Goal: Information Seeking & Learning: Check status

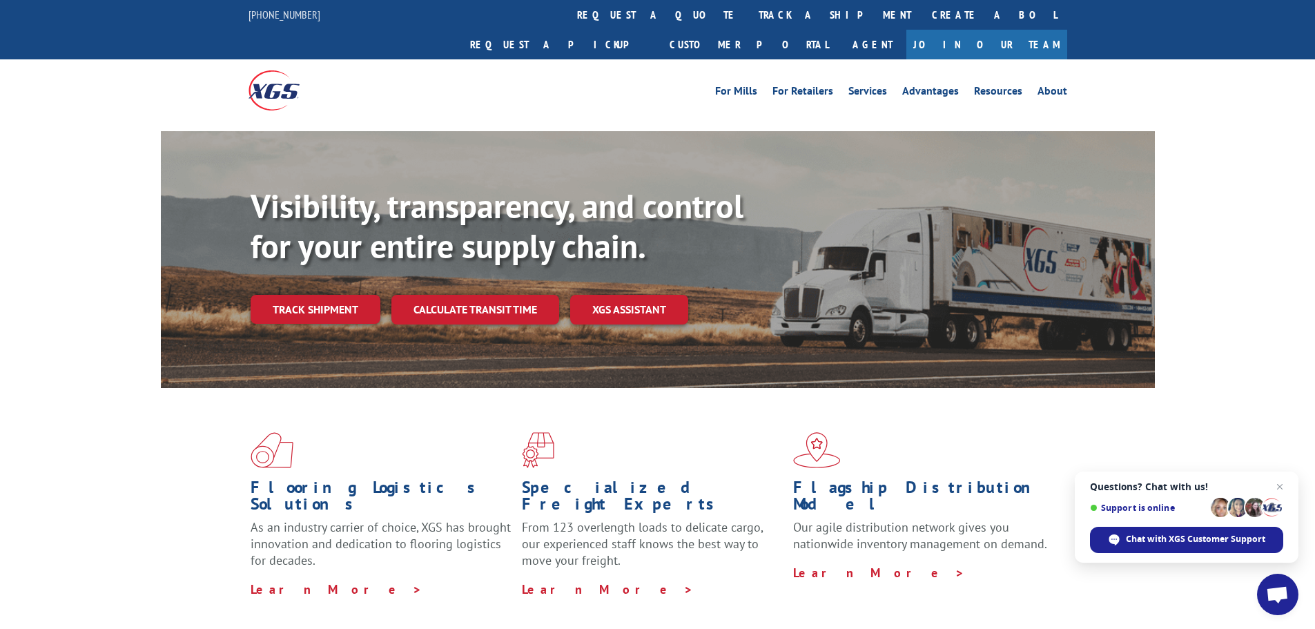
click at [310, 295] on link "Track shipment" at bounding box center [316, 309] width 130 height 29
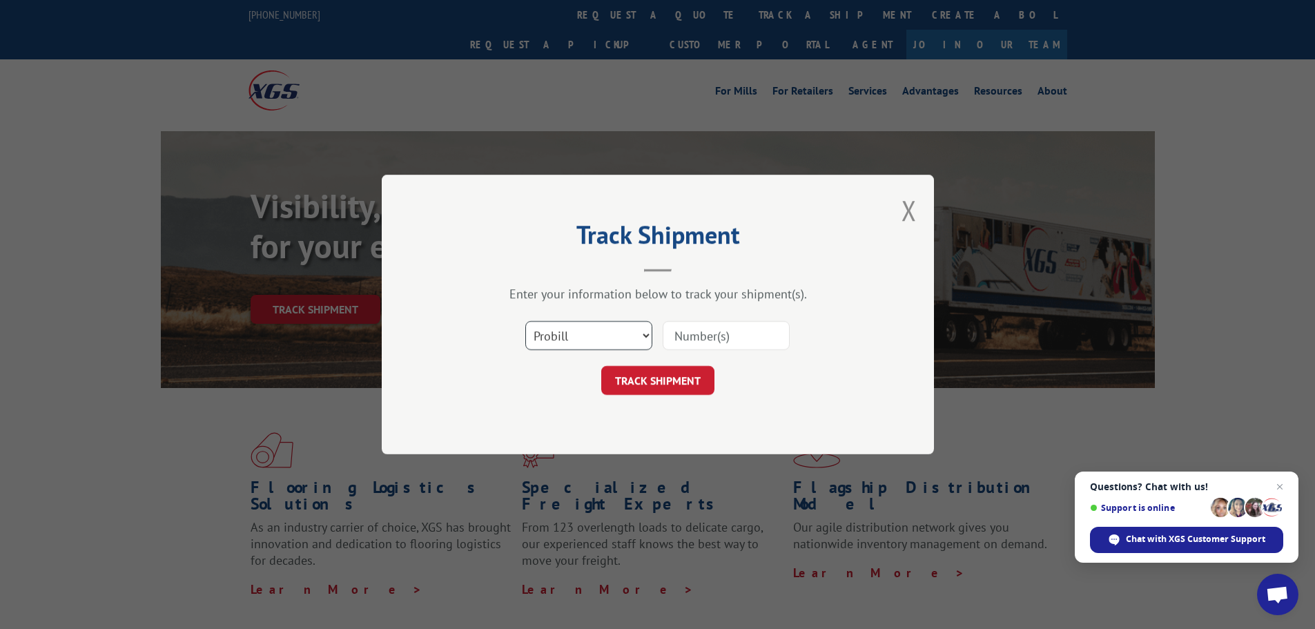
click at [572, 338] on select "Select category... Probill BOL PO" at bounding box center [588, 335] width 127 height 29
select select "bol"
click at [525, 321] on select "Select category... Probill BOL PO" at bounding box center [588, 335] width 127 height 29
click at [713, 340] on input at bounding box center [726, 335] width 127 height 29
paste input "5252141"
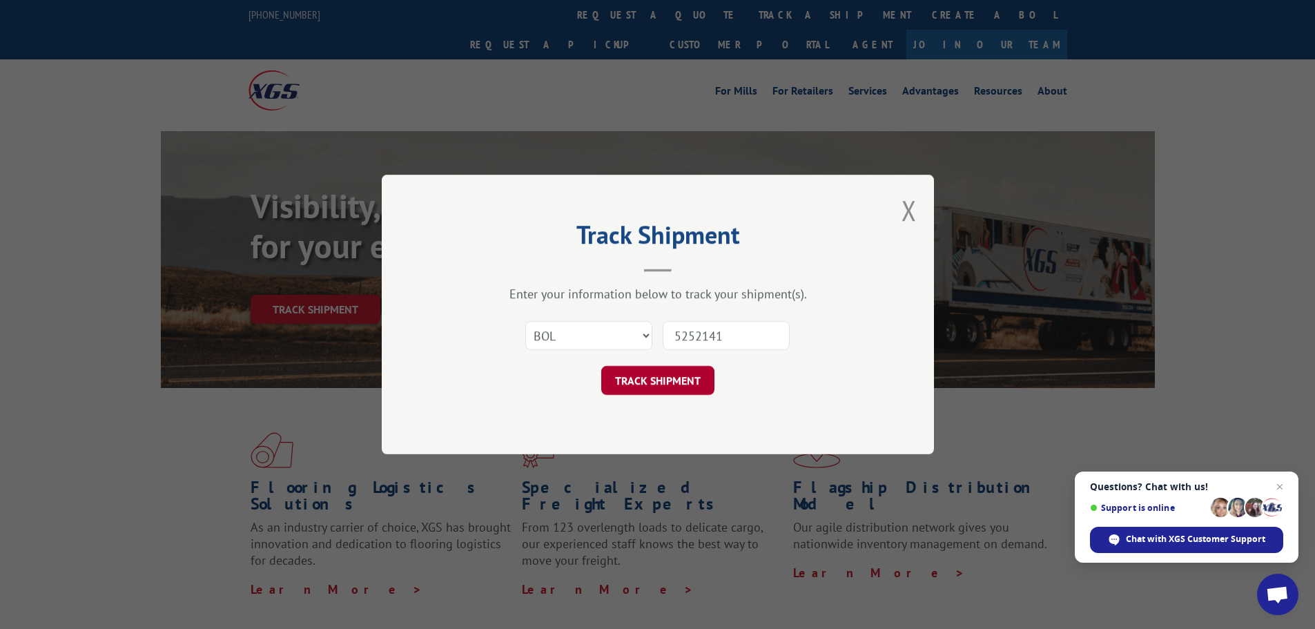
type input "5252141"
click at [639, 378] on button "TRACK SHIPMENT" at bounding box center [657, 380] width 113 height 29
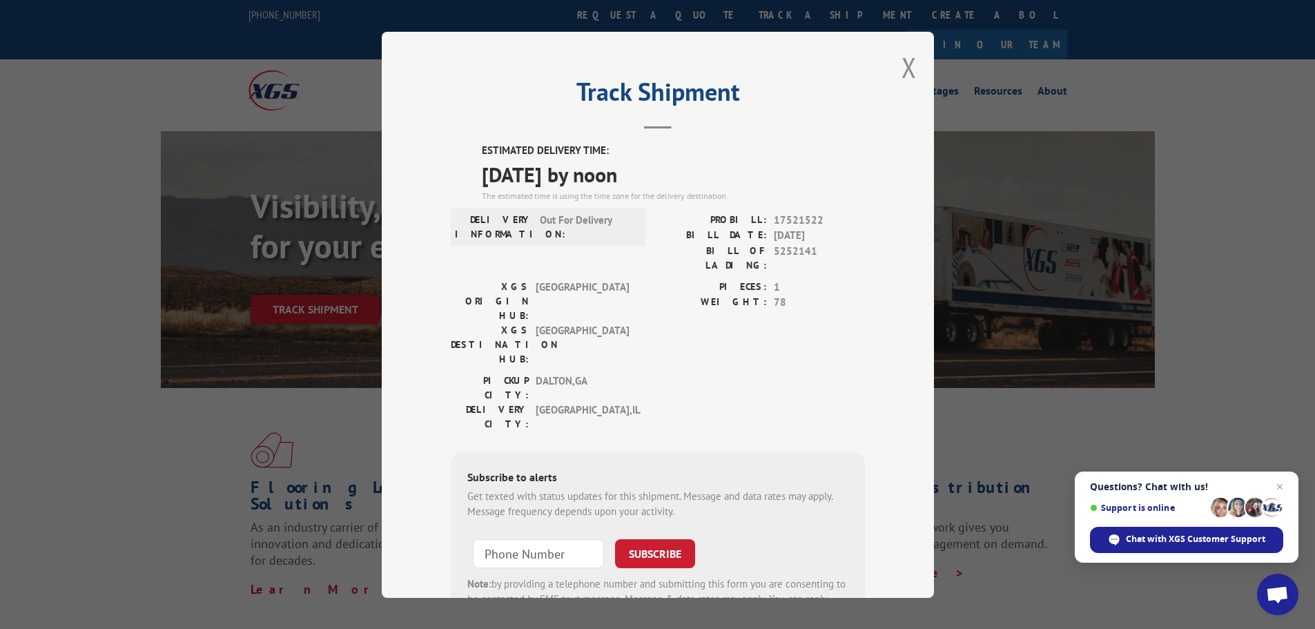
drag, startPoint x: 474, startPoint y: 148, endPoint x: 716, endPoint y: 181, distance: 244.5
click at [716, 181] on div "ESTIMATED DELIVERY TIME: [DATE] by noon The estimated time is using the time zo…" at bounding box center [658, 391] width 414 height 496
copy div "ESTIMATED DELIVERY TIME: [DATE] by noon"
drag, startPoint x: 914, startPoint y: 359, endPoint x: 915, endPoint y: 349, distance: 10.4
click at [915, 358] on div "Track Shipment ESTIMATED DELIVERY TIME: [DATE] by noon The estimated time is us…" at bounding box center [658, 315] width 552 height 566
